Goal: Task Accomplishment & Management: Use online tool/utility

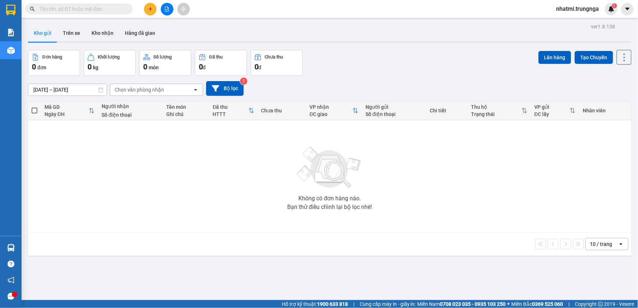
click at [161, 13] on div at bounding box center [167, 9] width 54 height 13
click at [167, 9] on icon "file-add" at bounding box center [167, 8] width 4 height 5
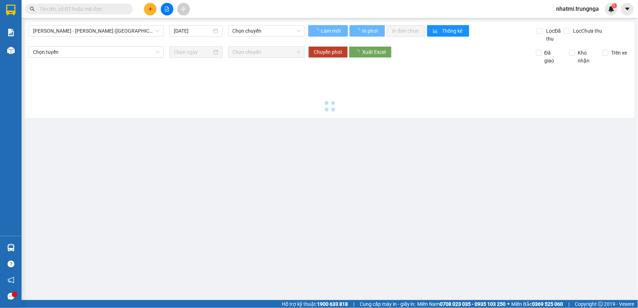
type input "[DATE]"
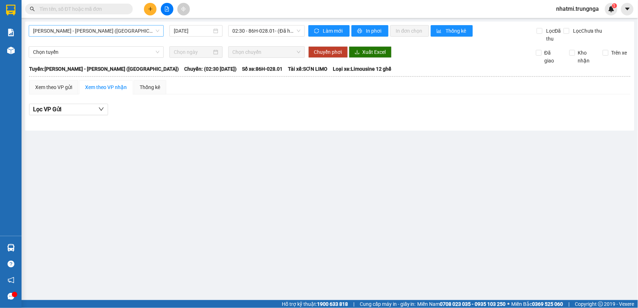
click at [123, 34] on span "[PERSON_NAME] - [PERSON_NAME] ([GEOGRAPHIC_DATA])" at bounding box center [96, 30] width 126 height 11
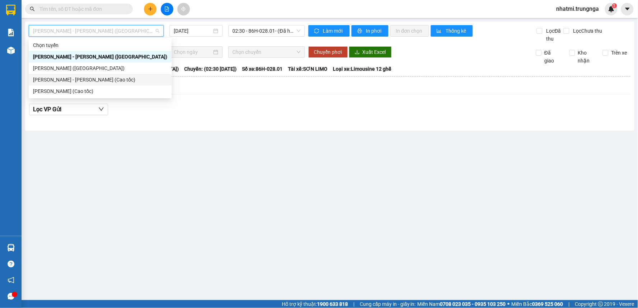
click at [105, 78] on div "[PERSON_NAME] - [PERSON_NAME] (Cao tốc)" at bounding box center [100, 80] width 134 height 8
type input "[DATE]"
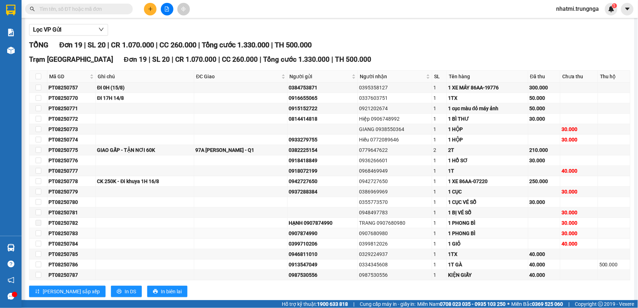
scroll to position [97, 0]
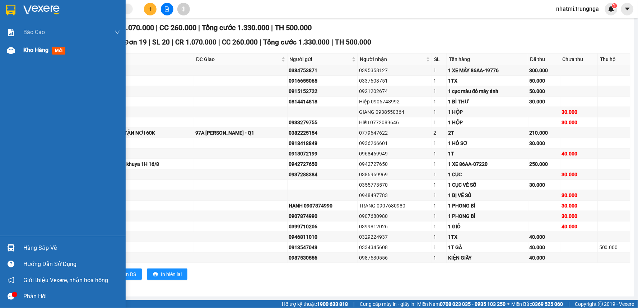
click at [29, 47] on span "Kho hàng" at bounding box center [35, 50] width 25 height 7
